Goal: Use online tool/utility: Utilize a website feature to perform a specific function

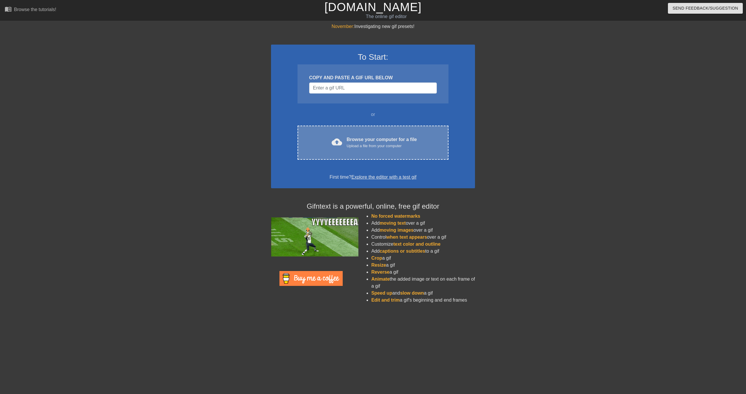
click at [380, 145] on div "Upload a file from your computer" at bounding box center [382, 146] width 70 height 6
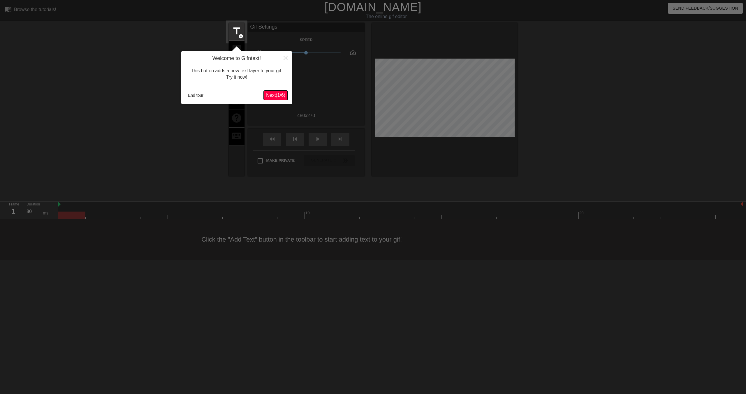
click at [275, 96] on span "Next ( 1 / 6 )" at bounding box center [275, 95] width 19 height 5
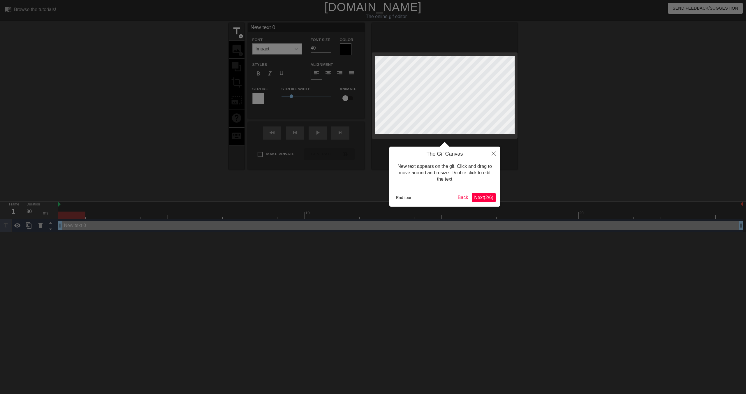
click at [482, 199] on span "Next ( 2 / 6 )" at bounding box center [483, 197] width 19 height 5
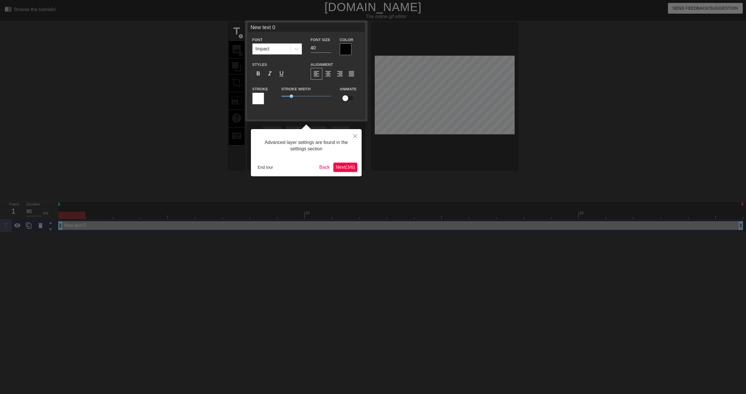
click at [345, 168] on span "Next ( 3 / 6 )" at bounding box center [345, 167] width 19 height 5
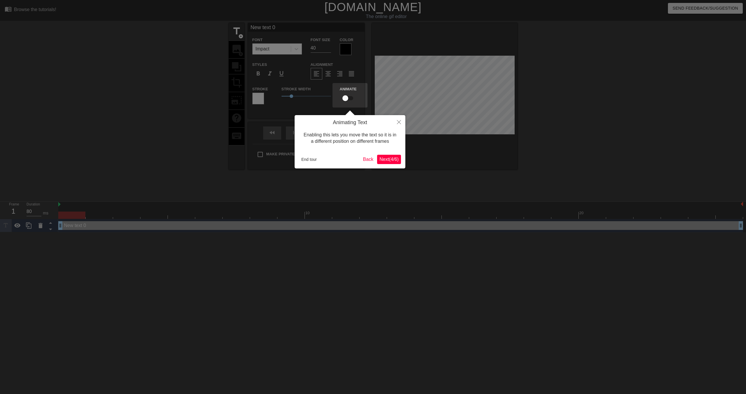
click at [388, 160] on span "Next ( 4 / 6 )" at bounding box center [389, 159] width 19 height 5
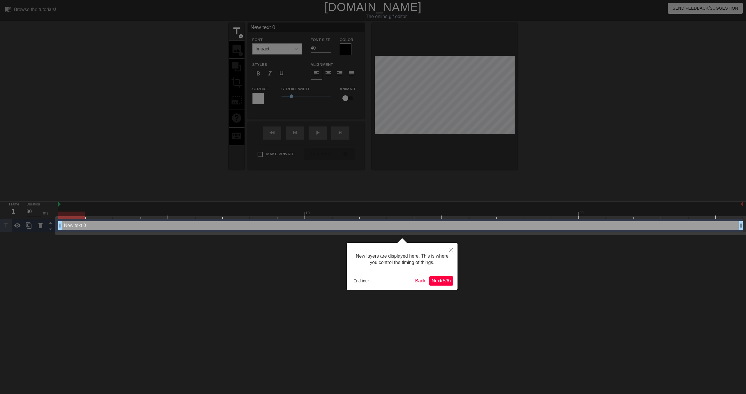
click at [437, 283] on span "Next ( 5 / 6 )" at bounding box center [441, 280] width 19 height 5
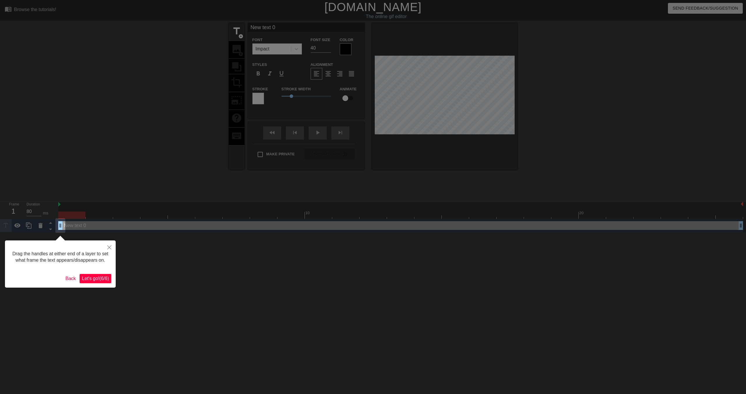
click at [96, 281] on span "Let's go! ( 6 / 6 )" at bounding box center [95, 278] width 27 height 5
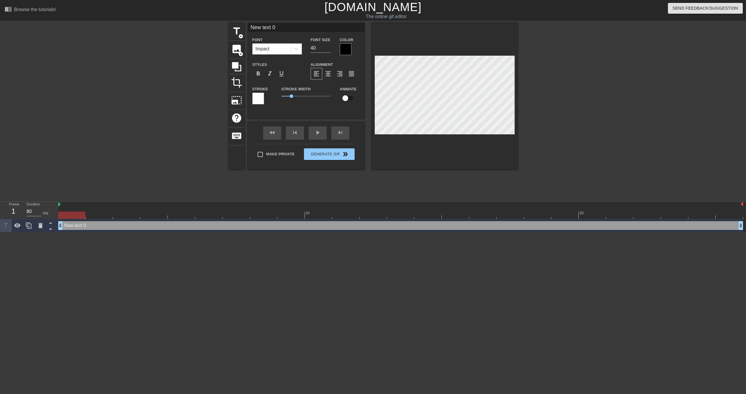
scroll to position [0, 1]
click at [271, 31] on input "New text 0" at bounding box center [306, 27] width 117 height 9
click at [271, 30] on input "New text 0" at bounding box center [306, 27] width 117 height 9
type input "BAD QUALITY"
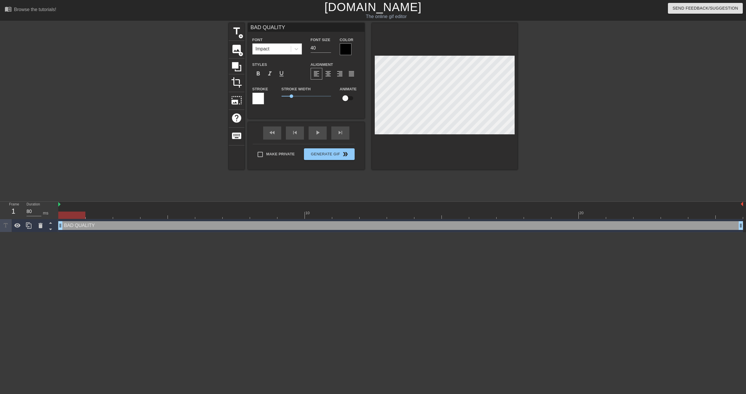
click at [346, 46] on div at bounding box center [346, 49] width 12 height 12
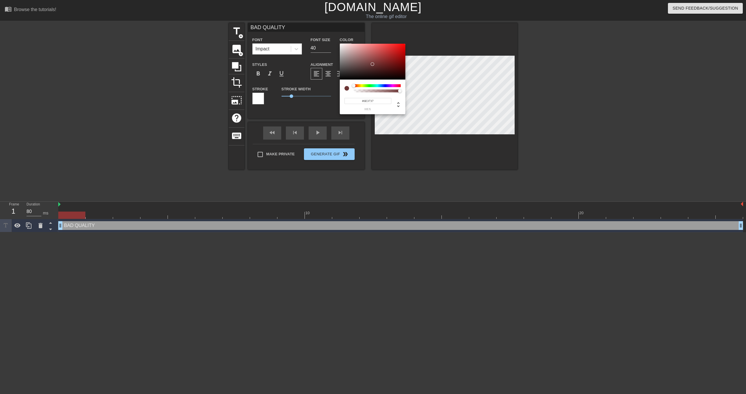
drag, startPoint x: 394, startPoint y: 55, endPoint x: 364, endPoint y: 84, distance: 41.8
click at [372, 65] on div at bounding box center [373, 62] width 66 height 36
click at [364, 85] on div at bounding box center [377, 85] width 47 height 3
click at [369, 99] on input "#5B6835" at bounding box center [368, 101] width 47 height 6
click at [368, 100] on input "#5B6835" at bounding box center [368, 101] width 47 height 6
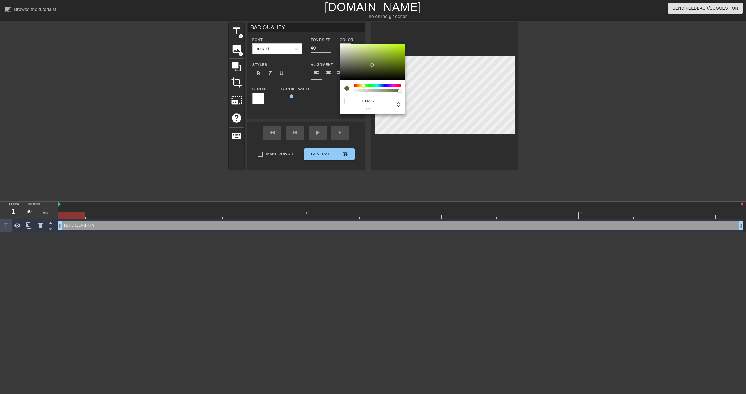
click at [368, 100] on input "#5B6835" at bounding box center [368, 101] width 47 height 6
paste input "e0ff6c"
type input "#e0ff6c"
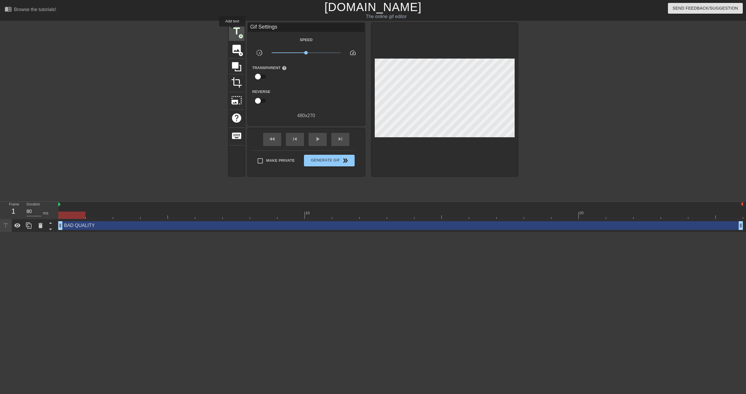
click at [233, 31] on span "title" at bounding box center [236, 31] width 11 height 11
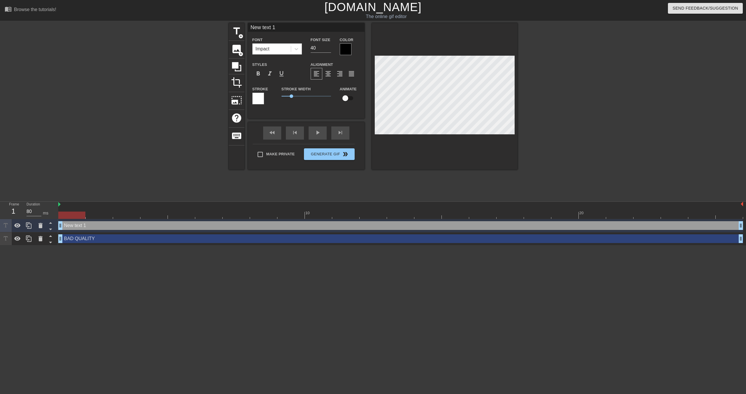
scroll to position [0, 0]
click at [41, 227] on icon at bounding box center [40, 225] width 4 height 5
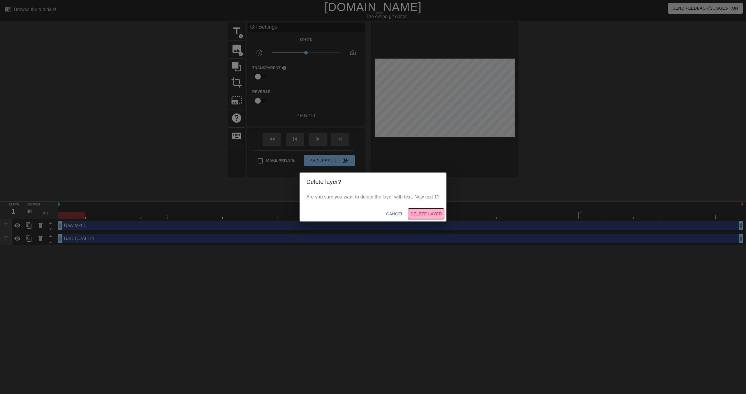
drag, startPoint x: 427, startPoint y: 215, endPoint x: 169, endPoint y: 235, distance: 258.7
click at [427, 215] on span "Delete Layer" at bounding box center [425, 213] width 31 height 7
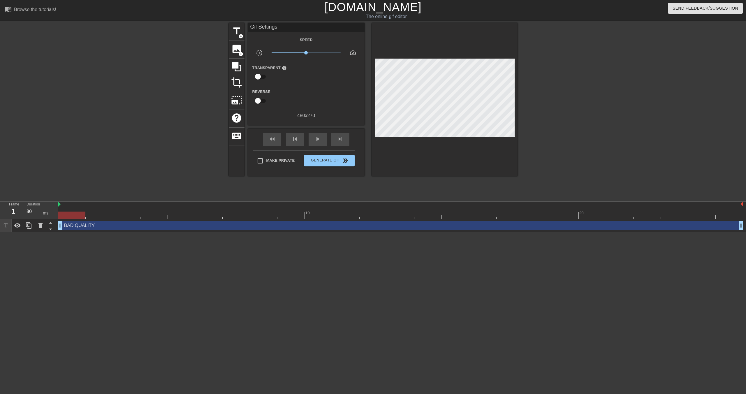
click at [89, 228] on div "BAD QUALITY drag_handle drag_handle" at bounding box center [400, 225] width 685 height 9
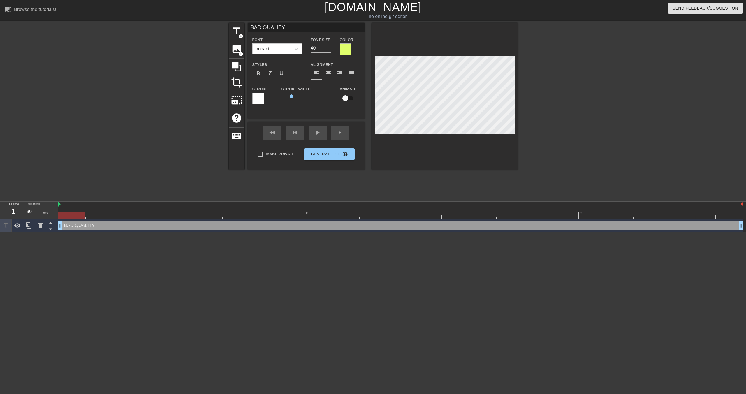
click at [348, 98] on input "checkbox" at bounding box center [345, 98] width 33 height 11
click at [349, 101] on input "checkbox" at bounding box center [350, 98] width 33 height 11
click at [349, 100] on input "checkbox" at bounding box center [345, 98] width 33 height 11
checkbox input "true"
click at [303, 108] on div "Stroke Width 1" at bounding box center [306, 97] width 58 height 24
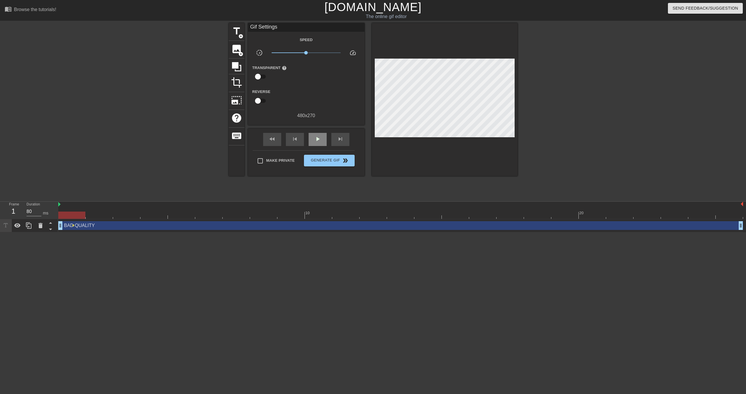
click at [318, 133] on div "fast_rewind skip_previous play_arrow skip_next" at bounding box center [306, 140] width 95 height 22
click at [319, 139] on span "play_arrow" at bounding box center [317, 139] width 7 height 7
click at [319, 140] on span "pause" at bounding box center [317, 139] width 7 height 7
click at [319, 135] on div "play_arrow" at bounding box center [318, 139] width 18 height 13
click at [320, 138] on span "pause" at bounding box center [317, 139] width 7 height 7
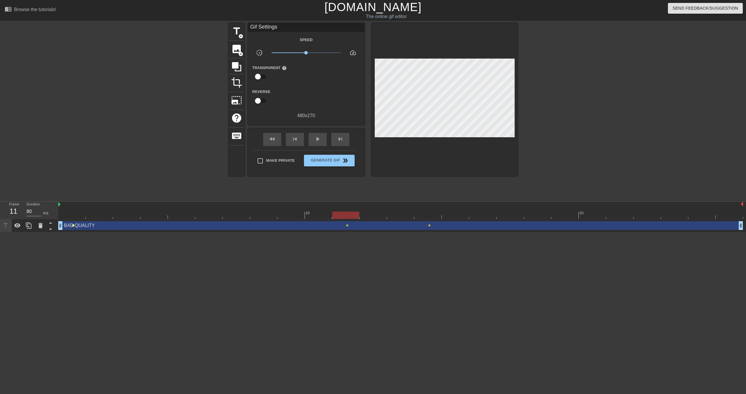
click at [72, 226] on span "lens" at bounding box center [73, 225] width 3 height 3
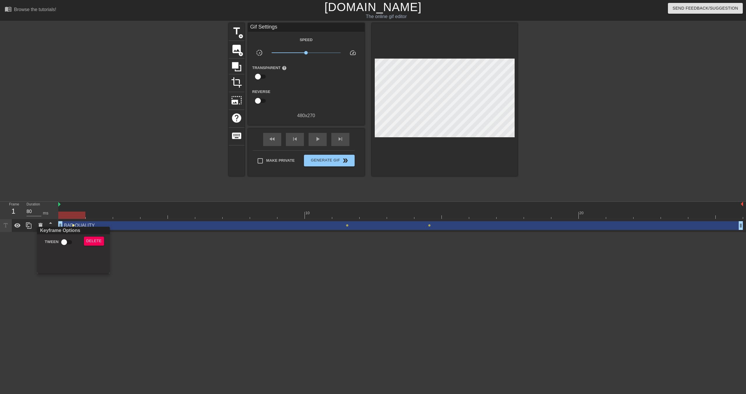
click at [73, 226] on div at bounding box center [373, 197] width 746 height 394
click at [73, 226] on span "lens" at bounding box center [73, 225] width 3 height 3
drag, startPoint x: 88, startPoint y: 223, endPoint x: 85, endPoint y: 225, distance: 3.3
click at [88, 223] on div at bounding box center [373, 197] width 746 height 394
click at [79, 227] on div "BAD QUALITY drag_handle drag_handle" at bounding box center [400, 225] width 685 height 9
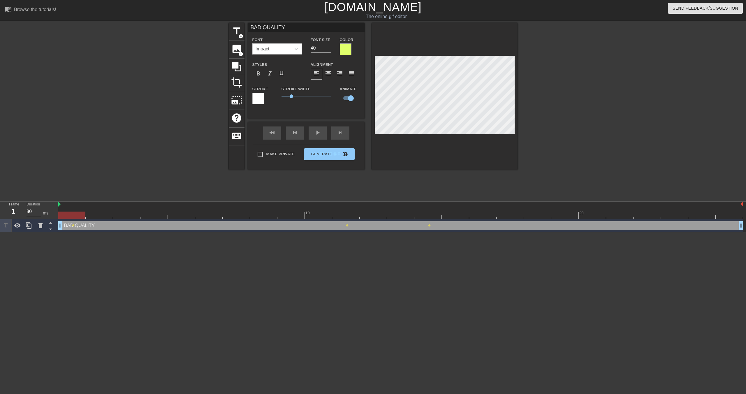
click at [73, 224] on div "BAD QUALITY drag_handle drag_handle" at bounding box center [400, 225] width 685 height 9
click at [73, 224] on span "lens" at bounding box center [73, 225] width 3 height 3
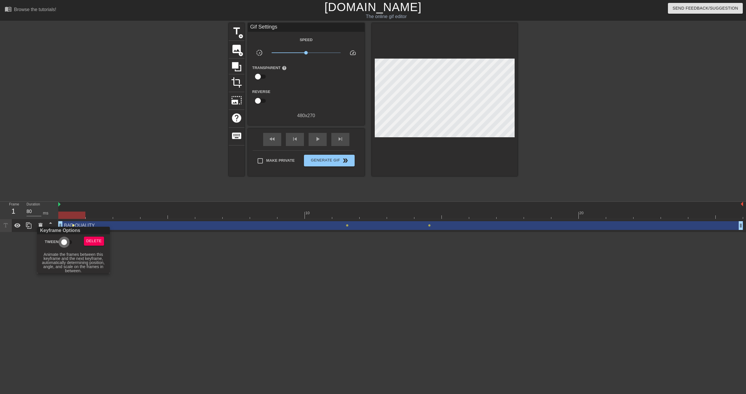
click at [69, 242] on input "Tween" at bounding box center [64, 242] width 33 height 11
checkbox input "true"
drag, startPoint x: 347, startPoint y: 226, endPoint x: 310, endPoint y: 225, distance: 37.6
click at [310, 225] on div at bounding box center [373, 197] width 746 height 394
click at [310, 225] on div "Keyframe Options Tween Delete [ Hover for explanation ]" at bounding box center [373, 197] width 746 height 394
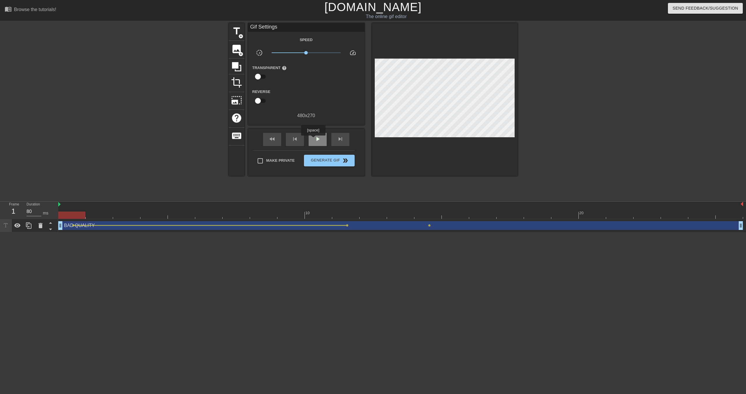
click at [315, 140] on span "play_arrow" at bounding box center [317, 139] width 7 height 7
click at [347, 224] on span "lens" at bounding box center [347, 225] width 3 height 3
drag, startPoint x: 216, startPoint y: 242, endPoint x: 133, endPoint y: 236, distance: 83.0
click at [215, 242] on div at bounding box center [373, 197] width 746 height 394
click at [84, 225] on div at bounding box center [210, 225] width 272 height 1
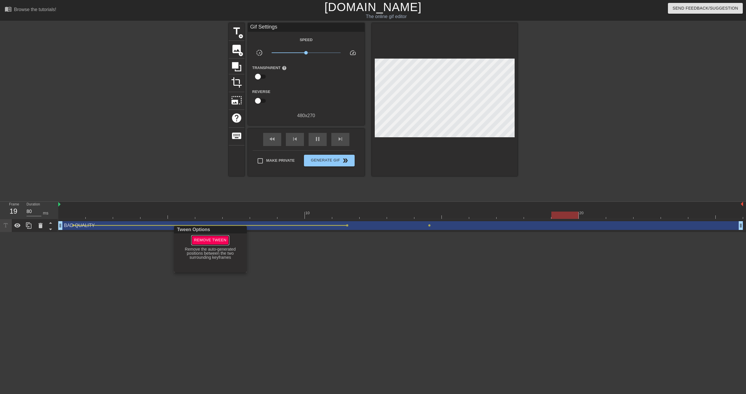
click at [208, 242] on span "Remove Tween" at bounding box center [210, 240] width 32 height 7
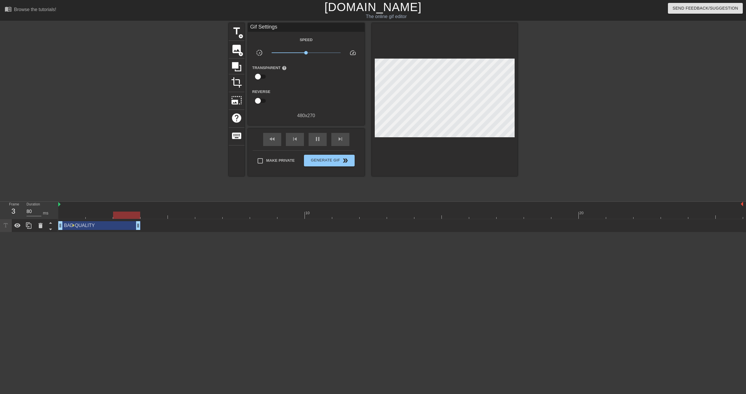
drag, startPoint x: 742, startPoint y: 227, endPoint x: 126, endPoint y: 224, distance: 615.7
click at [316, 141] on span "pause" at bounding box center [317, 139] width 7 height 7
drag, startPoint x: 71, startPoint y: 212, endPoint x: 74, endPoint y: 211, distance: 3.3
click at [71, 212] on div at bounding box center [400, 215] width 685 height 7
click at [317, 139] on span "play_arrow" at bounding box center [317, 139] width 7 height 7
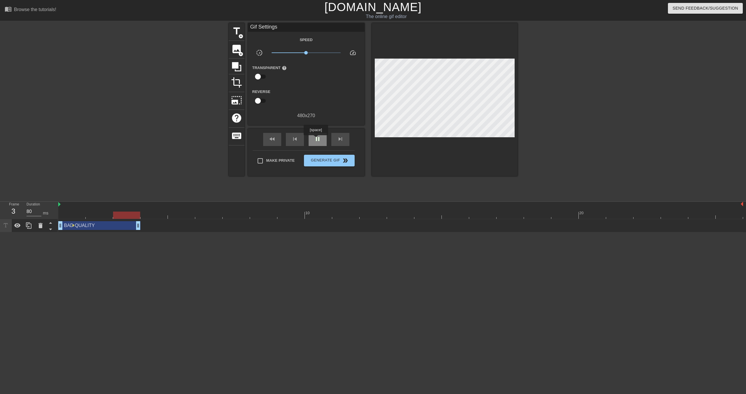
click at [317, 139] on span "pause" at bounding box center [317, 139] width 7 height 7
click at [238, 32] on span "title" at bounding box center [236, 31] width 11 height 11
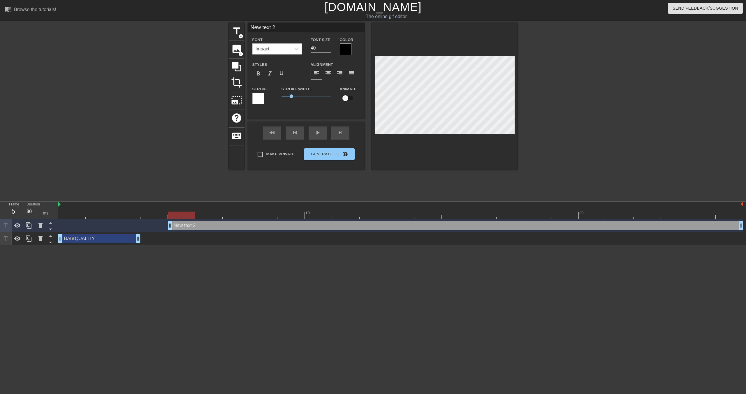
click at [80, 237] on div "BAD QUALITY drag_handle drag_handle" at bounding box center [99, 238] width 82 height 9
type input "BAD QUALITY"
checkbox input "true"
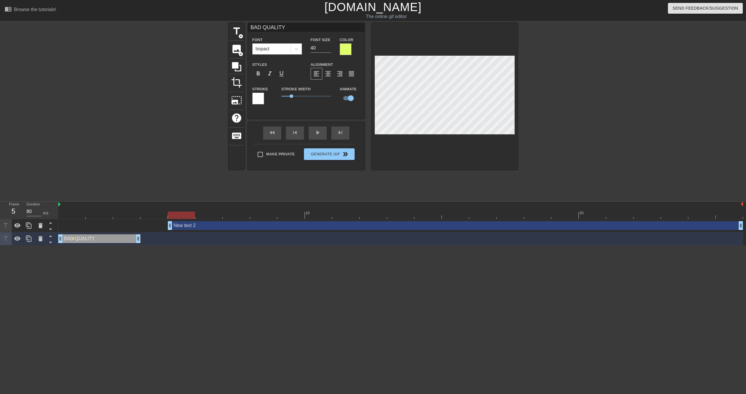
click at [296, 30] on input "BAD QUALITY" at bounding box center [306, 27] width 117 height 9
click at [234, 30] on span "title" at bounding box center [236, 31] width 11 height 11
type input "New text 3"
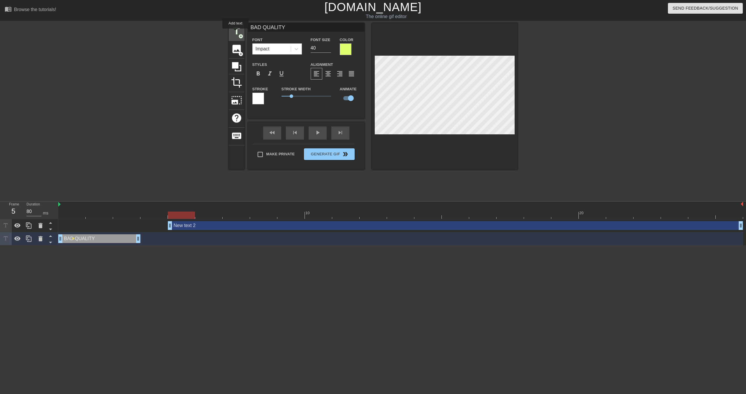
checkbox input "false"
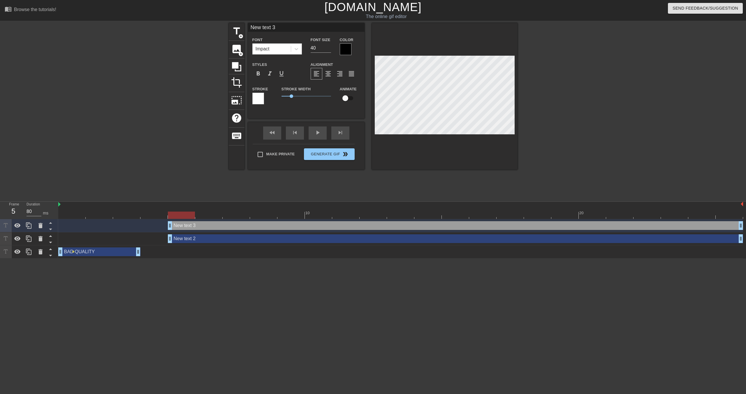
click at [344, 50] on div at bounding box center [346, 49] width 12 height 12
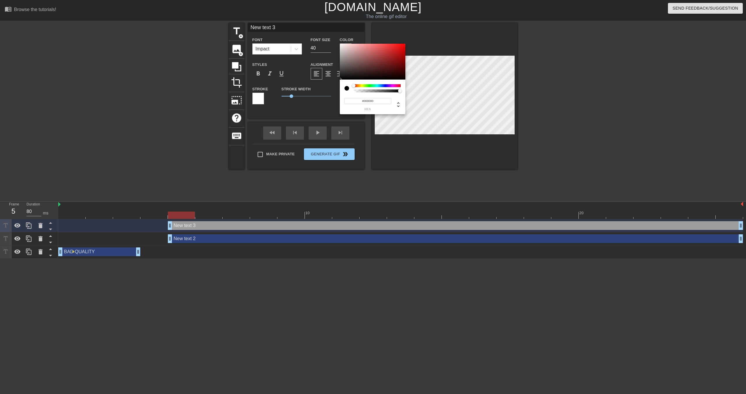
click at [371, 102] on input "#000000" at bounding box center [368, 101] width 47 height 6
paste input "e0ff6c"
type input "#e0ff6c"
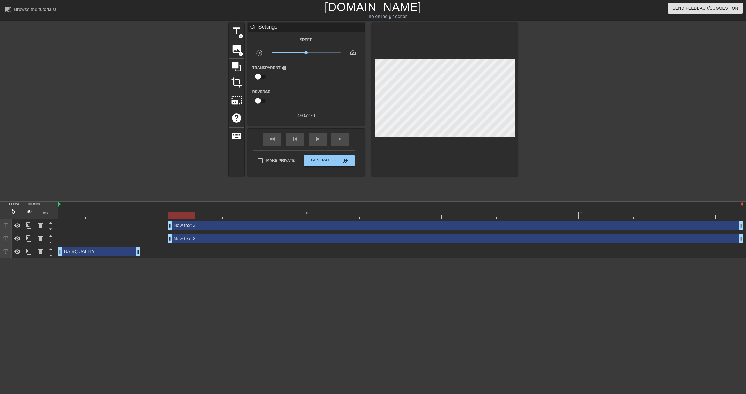
click at [261, 25] on div "Gif Settings" at bounding box center [306, 27] width 117 height 9
click at [191, 241] on div "New text 2 drag_handle drag_handle" at bounding box center [455, 238] width 575 height 9
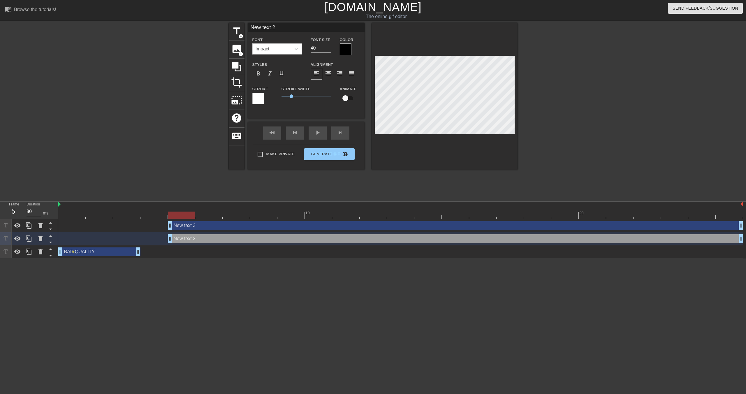
click at [283, 27] on input "New text 2" at bounding box center [306, 27] width 117 height 9
type input "BAD QUALITY"
click at [350, 55] on div at bounding box center [346, 49] width 12 height 12
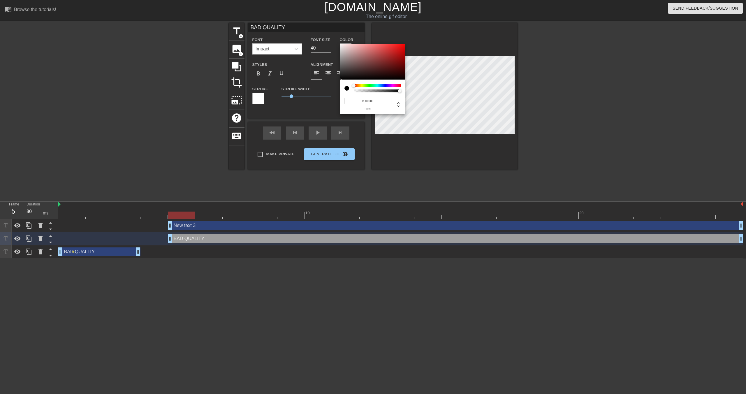
click at [373, 102] on input "#000000" at bounding box center [368, 101] width 47 height 6
click at [372, 102] on input "#000000" at bounding box center [368, 101] width 47 height 6
paste input "e0ff6c"
type input "#e0ff6c"
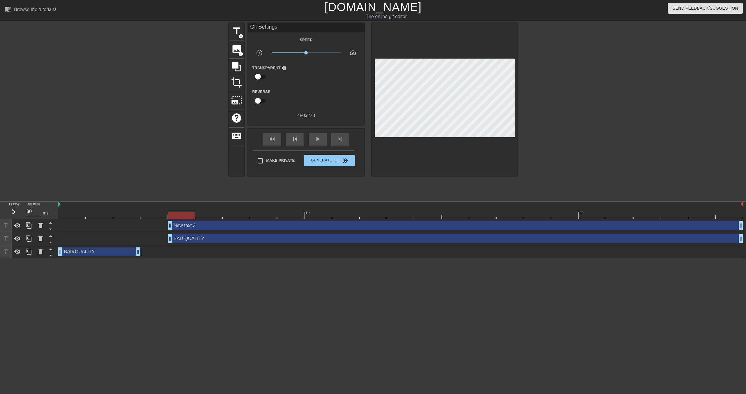
drag, startPoint x: 206, startPoint y: 228, endPoint x: 210, endPoint y: 217, distance: 11.5
click at [206, 228] on div "New text 3 drag_handle drag_handle" at bounding box center [455, 225] width 575 height 9
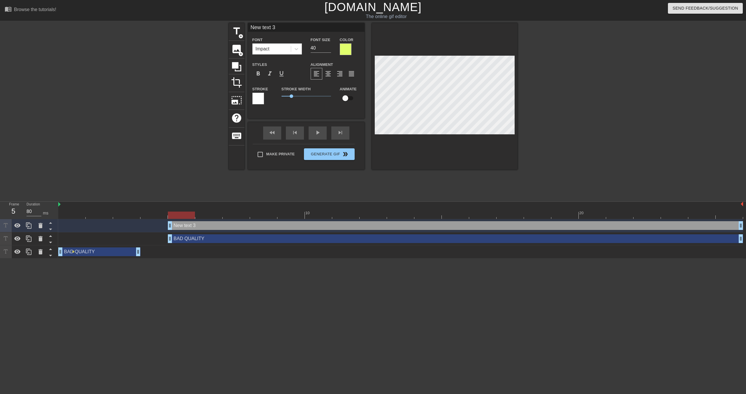
click at [272, 31] on input "New text 3" at bounding box center [306, 27] width 117 height 9
type input "BAD QUALITY"
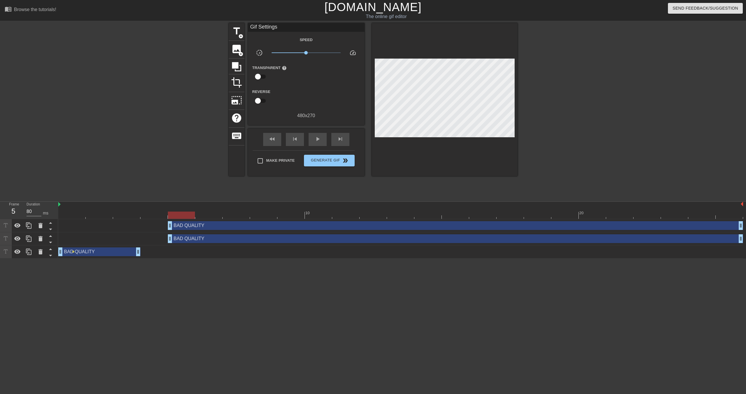
click at [288, 185] on div "title add_circle image add_circle crop photo_size_select_large help keyboard Gi…" at bounding box center [373, 110] width 289 height 175
click at [109, 252] on div "BAD QUALITY drag_handle drag_handle" at bounding box center [99, 251] width 82 height 9
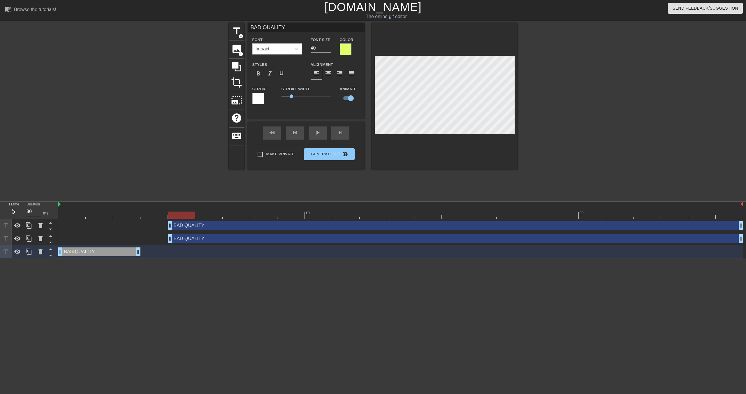
checkbox input "false"
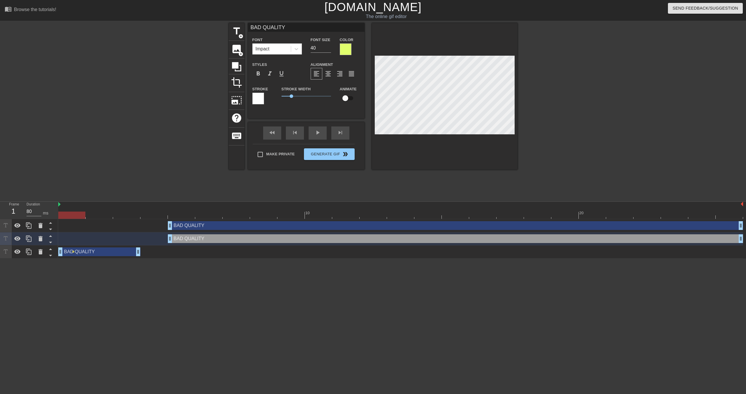
click at [64, 209] on div at bounding box center [71, 211] width 27 height 7
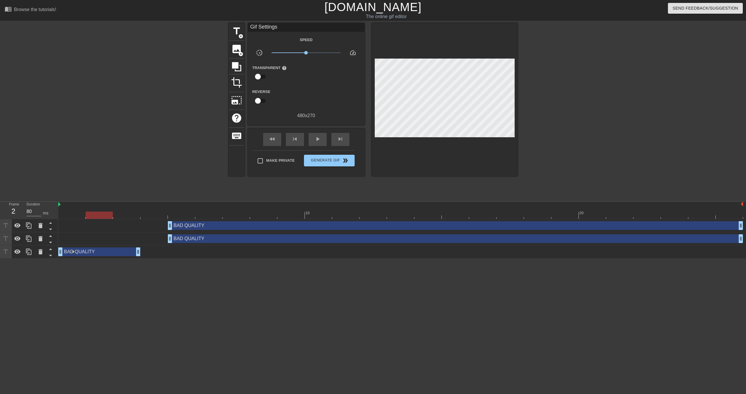
click at [92, 216] on div at bounding box center [400, 215] width 685 height 7
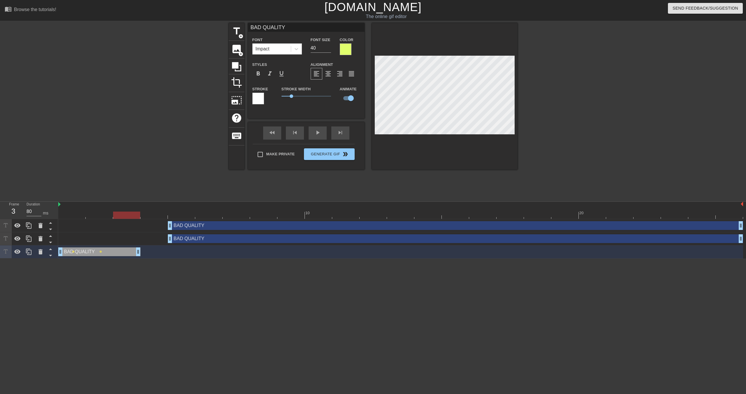
click at [129, 215] on div at bounding box center [400, 215] width 685 height 7
click at [150, 215] on div at bounding box center [400, 215] width 685 height 7
drag, startPoint x: 137, startPoint y: 254, endPoint x: 60, endPoint y: 216, distance: 85.7
click at [61, 208] on div at bounding box center [71, 211] width 27 height 7
click at [320, 134] on div "play_arrow" at bounding box center [318, 133] width 18 height 13
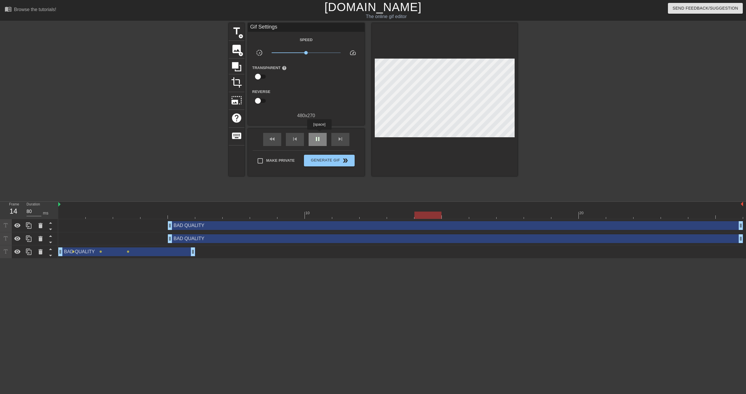
click at [320, 134] on div "pause" at bounding box center [318, 139] width 18 height 13
click at [38, 223] on icon at bounding box center [40, 225] width 7 height 7
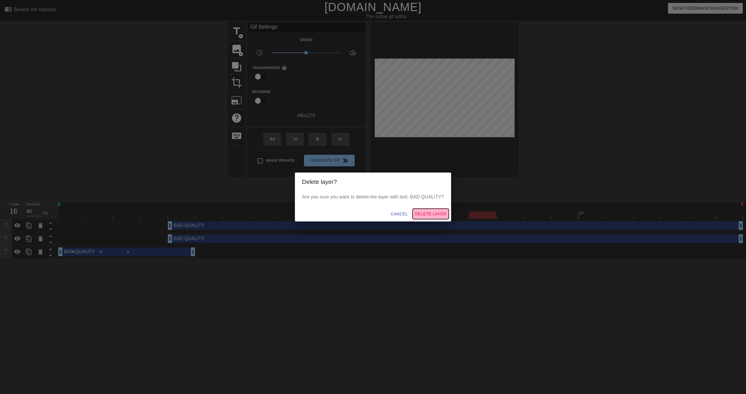
drag, startPoint x: 446, startPoint y: 215, endPoint x: 430, endPoint y: 217, distance: 16.7
click at [446, 215] on span "Delete Layer" at bounding box center [430, 213] width 31 height 7
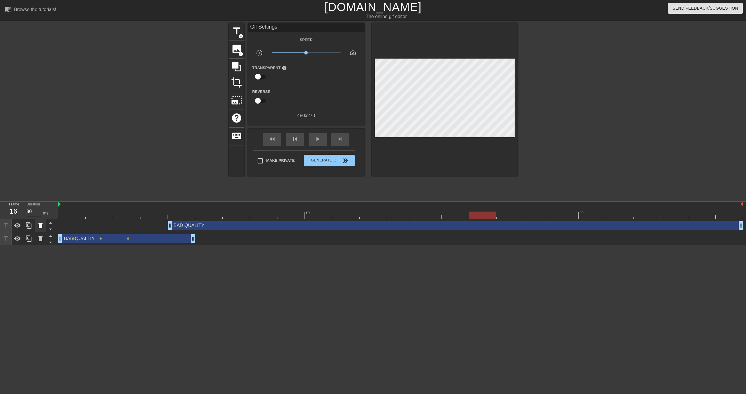
click at [41, 226] on icon at bounding box center [40, 225] width 4 height 5
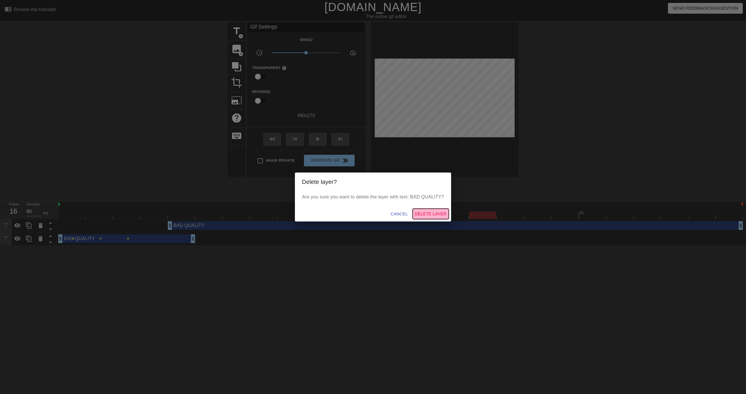
click at [431, 216] on span "Delete Layer" at bounding box center [430, 213] width 31 height 7
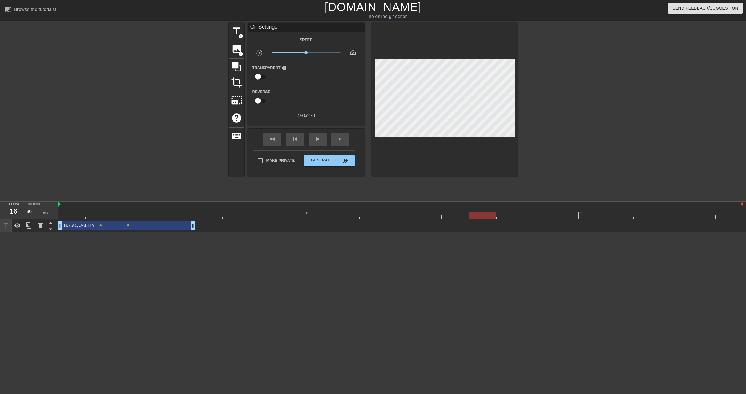
drag, startPoint x: 127, startPoint y: 219, endPoint x: 153, endPoint y: 220, distance: 25.4
click at [128, 219] on div "10 20" at bounding box center [400, 210] width 685 height 17
click at [153, 217] on div at bounding box center [400, 215] width 685 height 7
click at [182, 216] on div at bounding box center [400, 215] width 685 height 7
click at [206, 217] on div at bounding box center [400, 215] width 685 height 7
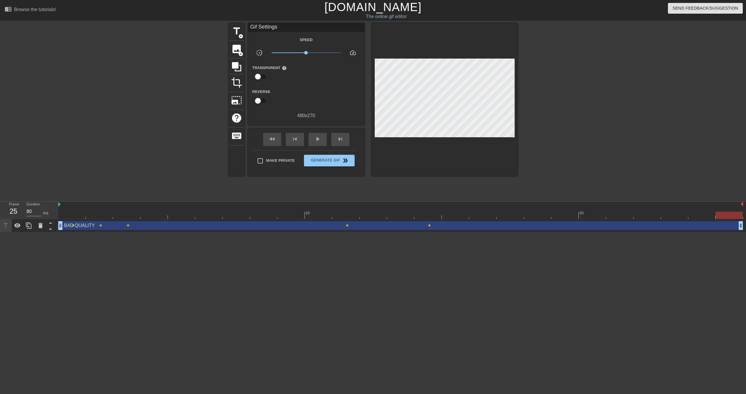
drag, startPoint x: 194, startPoint y: 227, endPoint x: 537, endPoint y: 236, distance: 343.2
click at [730, 231] on div "BAD QUALITY drag_handle drag_handle lens lens lens lens lens" at bounding box center [400, 225] width 685 height 13
click at [197, 219] on div at bounding box center [400, 215] width 685 height 7
click at [238, 216] on div at bounding box center [400, 215] width 685 height 7
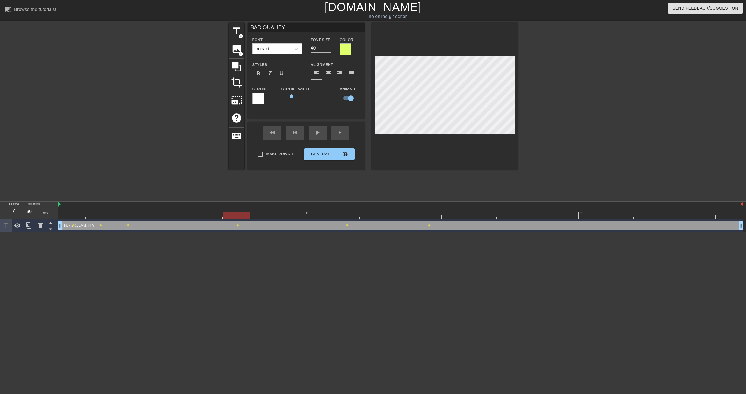
drag, startPoint x: 256, startPoint y: 216, endPoint x: 384, endPoint y: 176, distance: 134.7
click at [256, 216] on div at bounding box center [400, 215] width 685 height 7
drag, startPoint x: 297, startPoint y: 217, endPoint x: 326, endPoint y: 195, distance: 36.3
click at [297, 216] on div at bounding box center [400, 215] width 685 height 7
drag, startPoint x: 323, startPoint y: 218, endPoint x: 327, endPoint y: 215, distance: 5.2
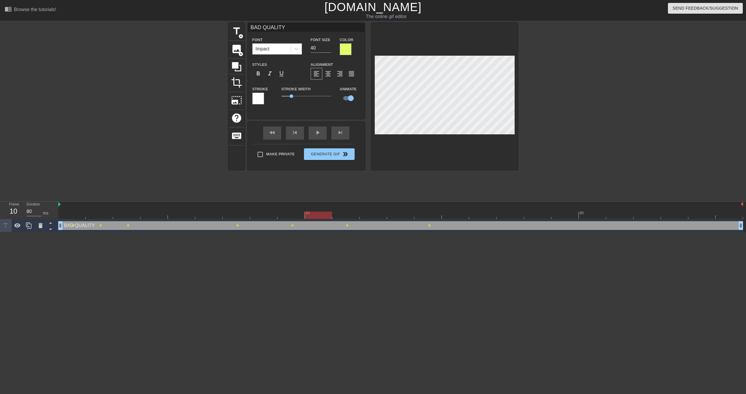
click at [323, 218] on div at bounding box center [400, 215] width 685 height 7
drag, startPoint x: 350, startPoint y: 214, endPoint x: 392, endPoint y: 191, distance: 47.9
click at [350, 214] on div at bounding box center [400, 215] width 685 height 7
click at [369, 215] on div at bounding box center [400, 215] width 685 height 7
drag, startPoint x: 404, startPoint y: 215, endPoint x: 460, endPoint y: 157, distance: 81.0
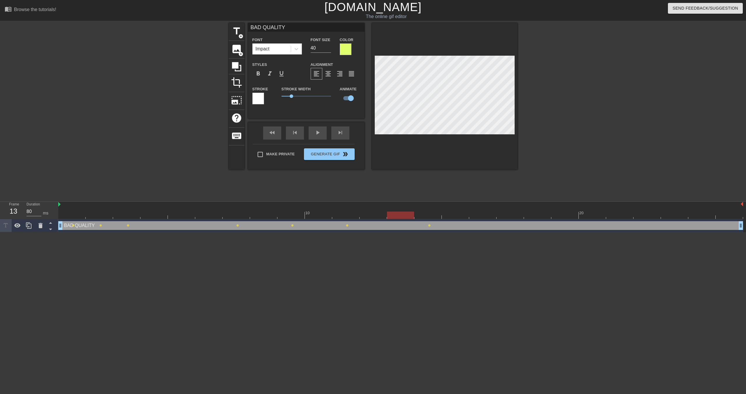
click at [404, 215] on div at bounding box center [400, 215] width 685 height 7
drag, startPoint x: 421, startPoint y: 217, endPoint x: 440, endPoint y: 184, distance: 38.5
click at [421, 217] on div at bounding box center [400, 215] width 685 height 7
drag, startPoint x: 456, startPoint y: 215, endPoint x: 454, endPoint y: 213, distance: 3.2
click at [456, 215] on div at bounding box center [400, 215] width 685 height 7
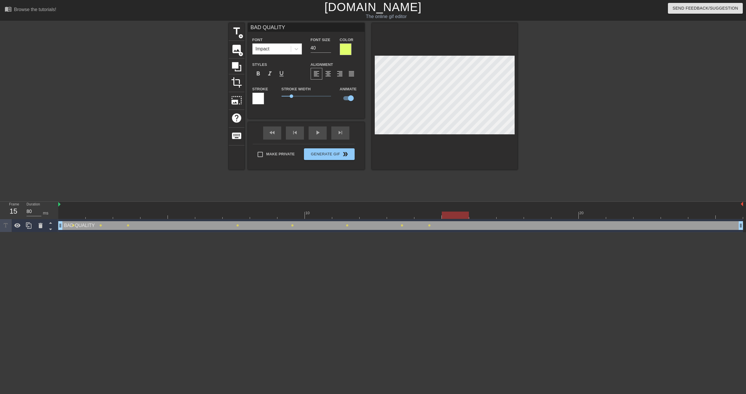
click at [478, 217] on div at bounding box center [400, 215] width 685 height 7
click at [509, 216] on div at bounding box center [400, 215] width 685 height 7
click at [543, 218] on div at bounding box center [400, 215] width 685 height 7
click at [563, 216] on div at bounding box center [400, 215] width 685 height 7
click at [592, 217] on div at bounding box center [400, 215] width 685 height 7
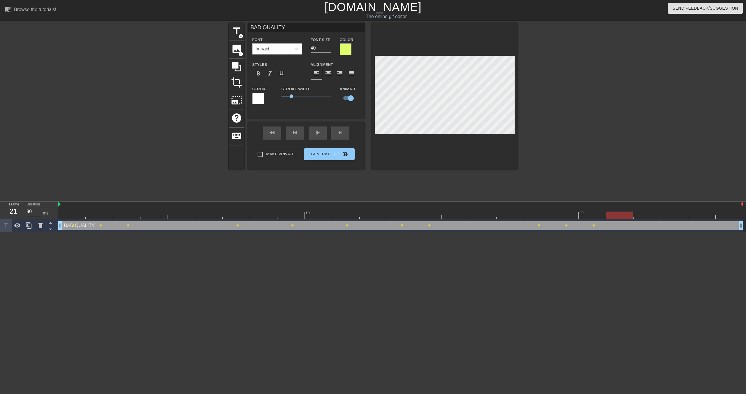
click at [616, 213] on div at bounding box center [400, 215] width 685 height 7
click at [645, 215] on div at bounding box center [400, 215] width 685 height 7
drag, startPoint x: 719, startPoint y: 228, endPoint x: 655, endPoint y: 229, distance: 63.8
click at [313, 133] on div "play_arrow" at bounding box center [318, 133] width 18 height 13
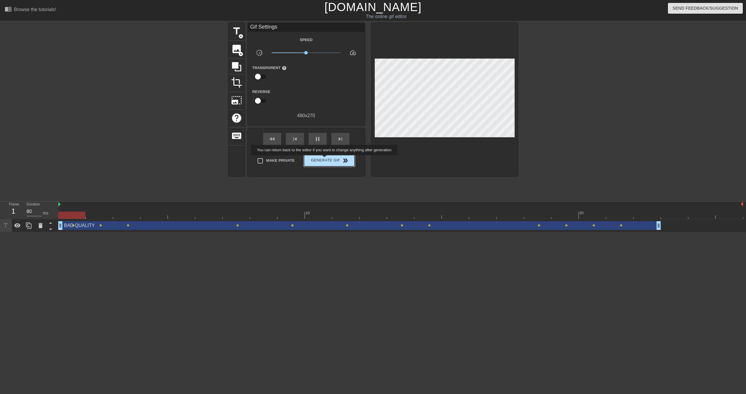
click at [328, 159] on span "Generate Gif double_arrow" at bounding box center [329, 160] width 46 height 7
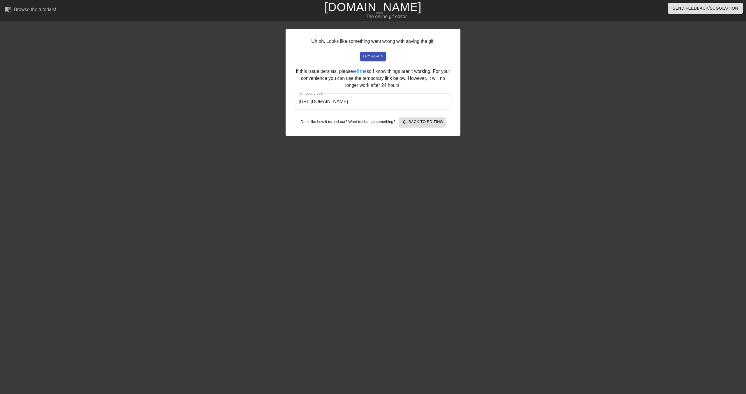
click at [354, 101] on input "[URL][DOMAIN_NAME]" at bounding box center [373, 102] width 157 height 16
